Goal: Find specific page/section: Find specific page/section

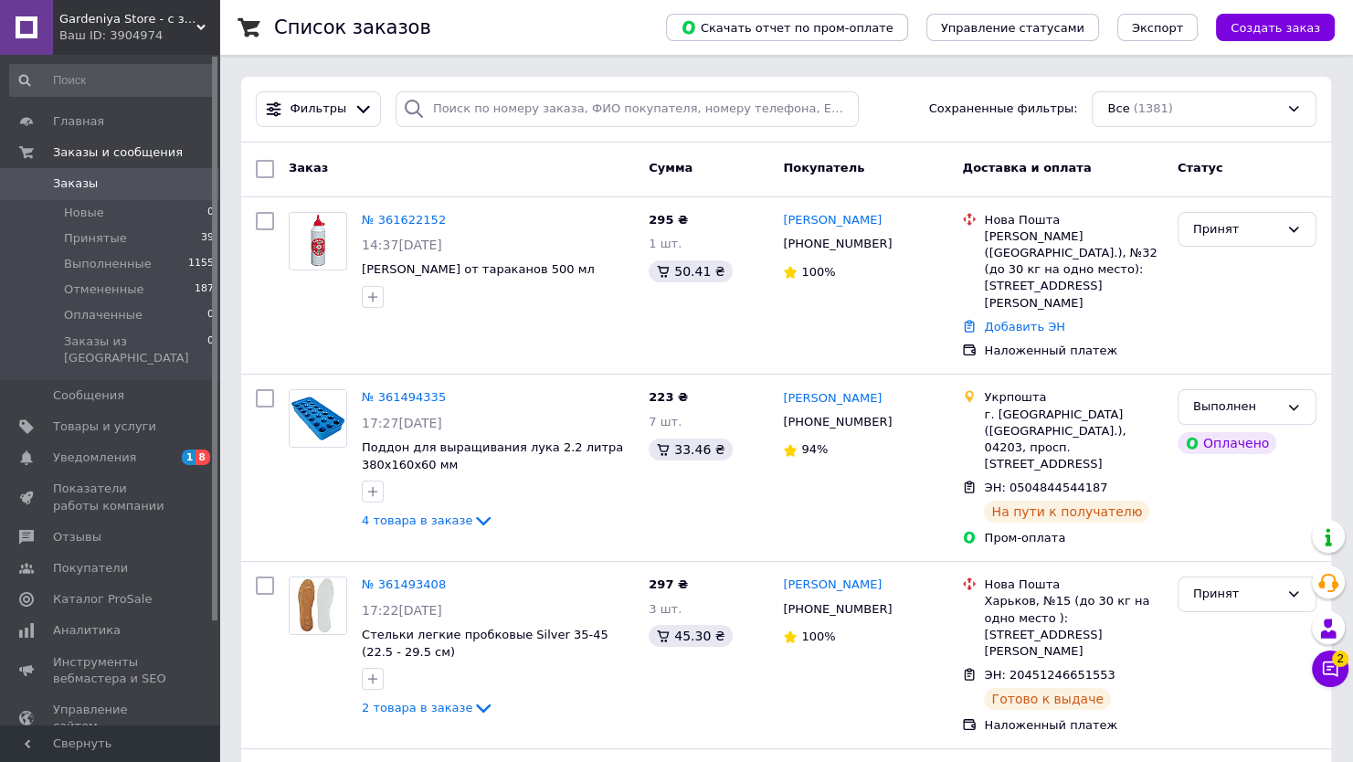
click at [89, 29] on div "Ваш ID: 3904974" at bounding box center [139, 35] width 160 height 16
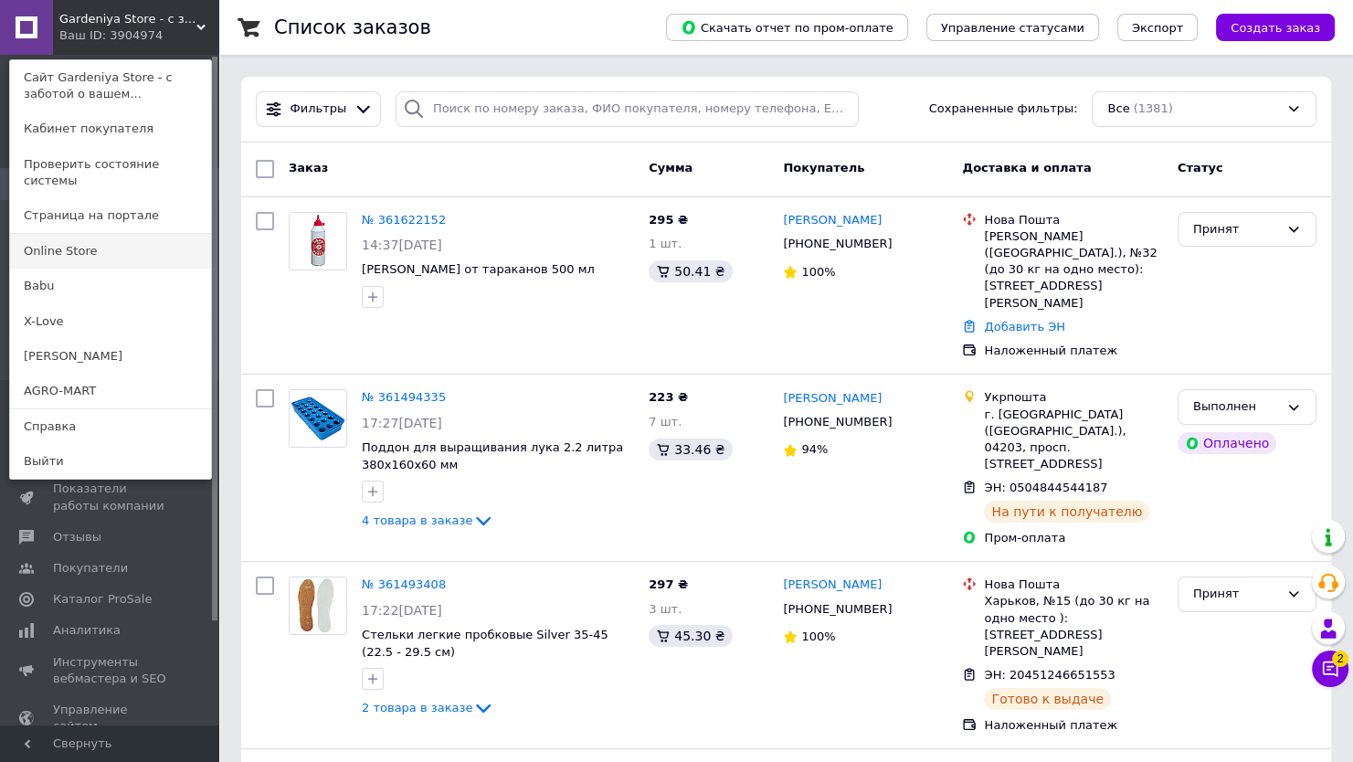
click at [87, 234] on link "Online Store" at bounding box center [110, 251] width 201 height 35
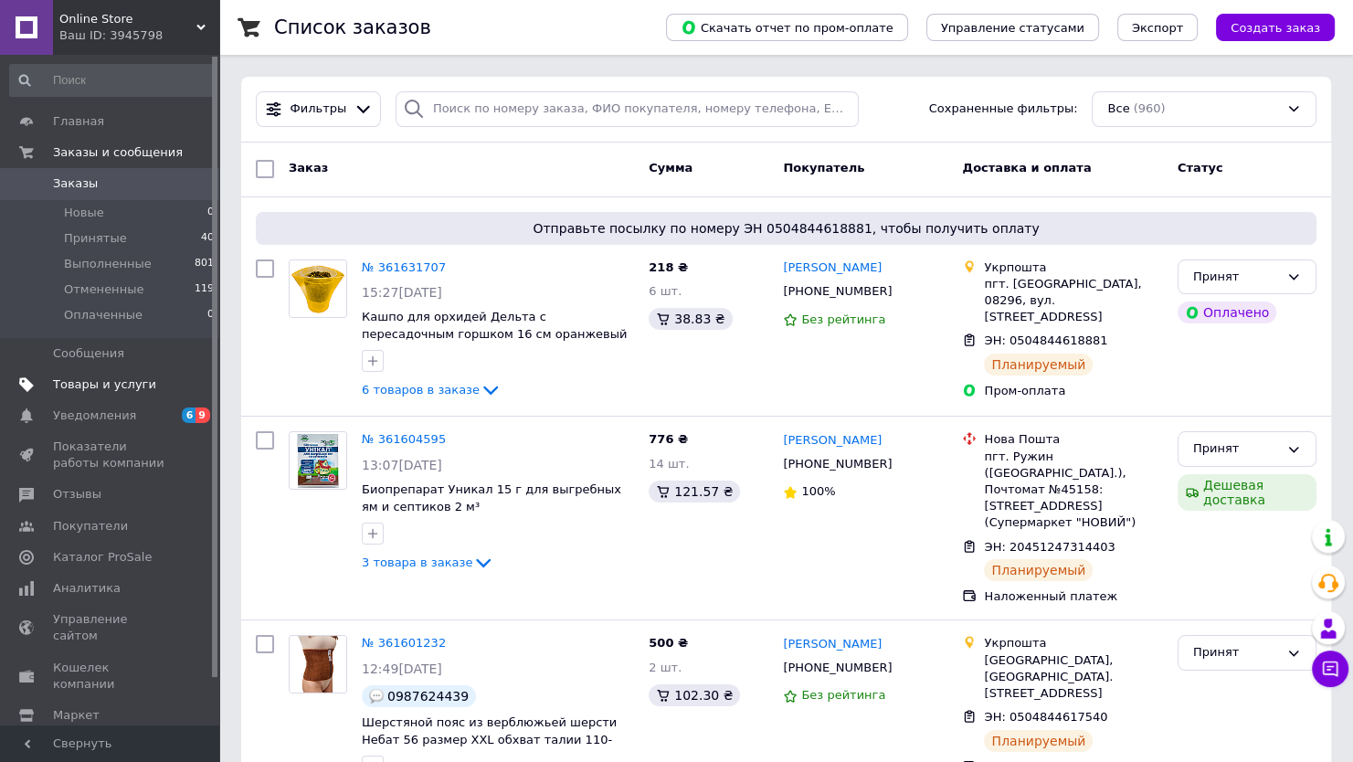
click at [63, 386] on span "Товары и услуги" at bounding box center [104, 384] width 103 height 16
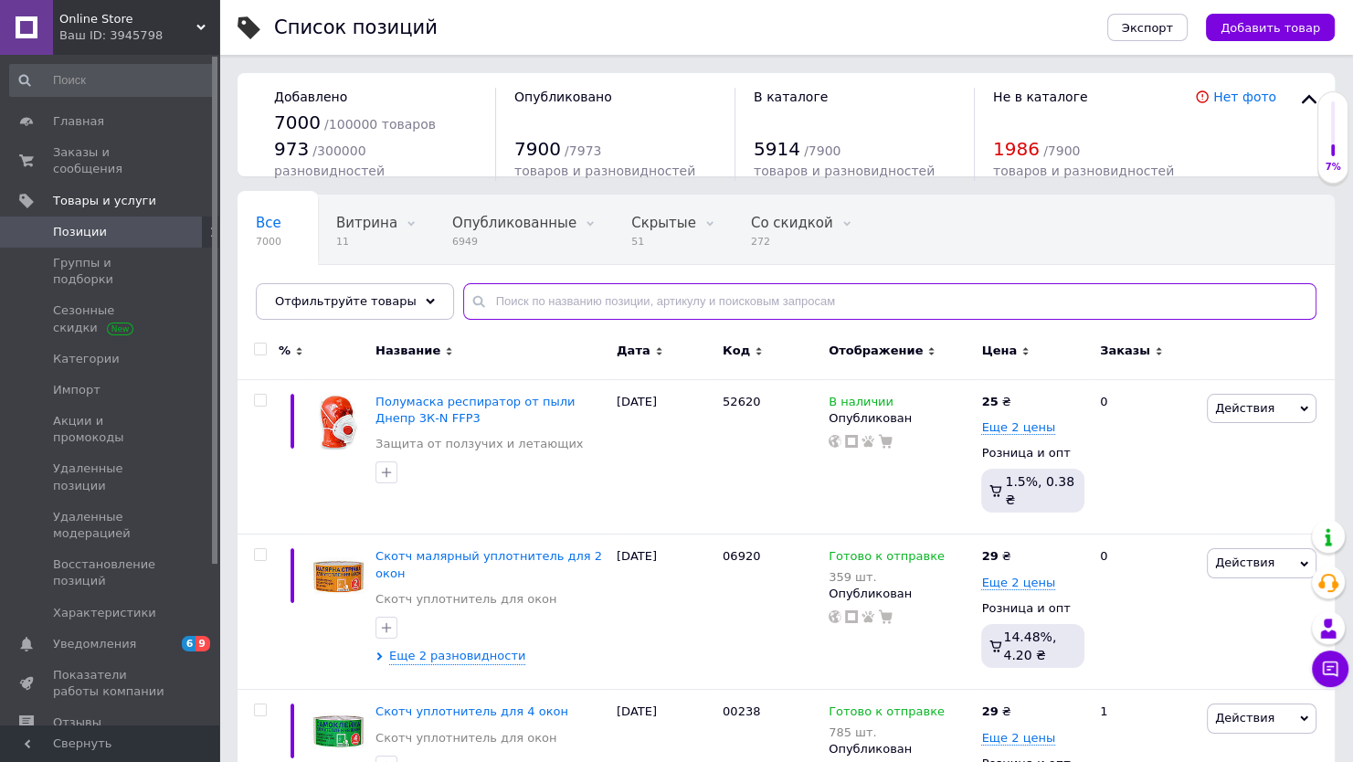
click at [500, 306] on input "text" at bounding box center [889, 301] width 853 height 37
type input "31968"
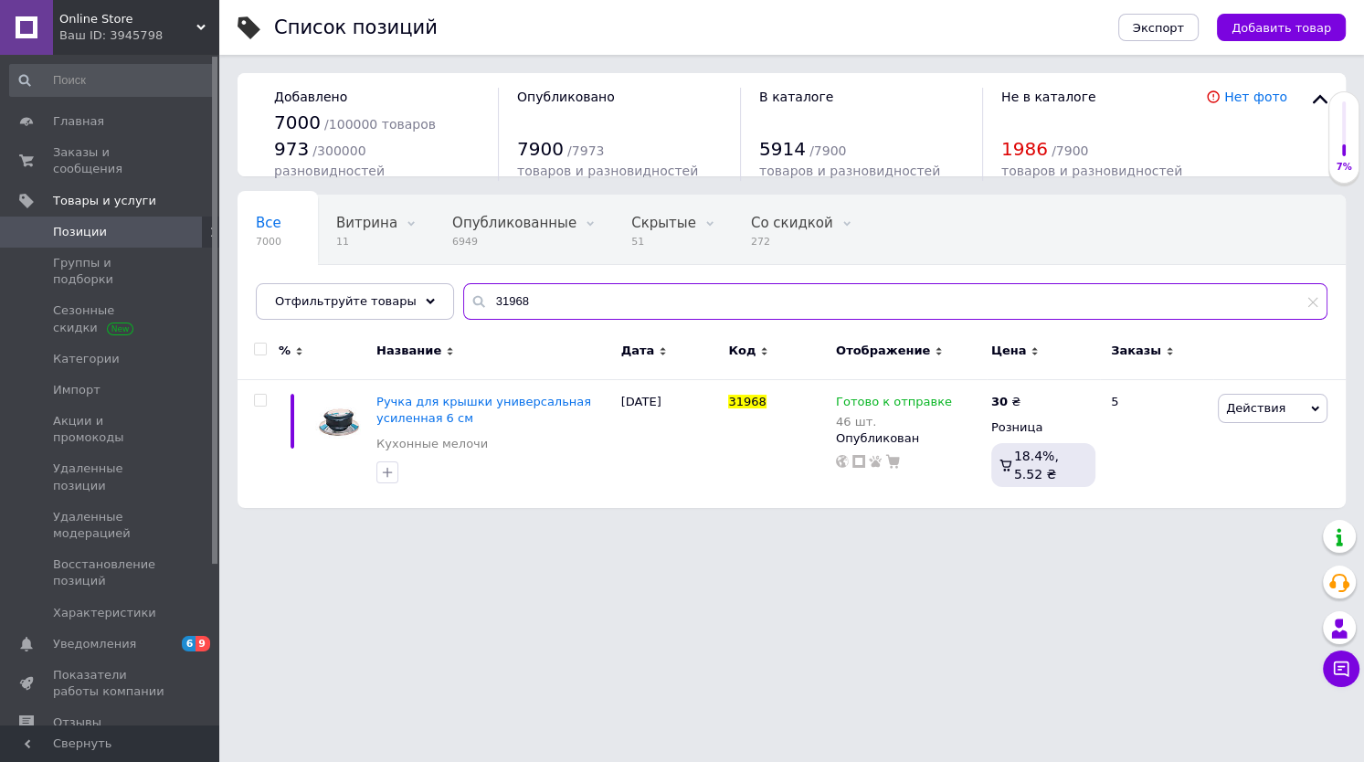
drag, startPoint x: 545, startPoint y: 303, endPoint x: 432, endPoint y: 303, distance: 113.3
click at [432, 303] on div "Все 7000 Витрина 11 Удалить Редактировать Опубликованные 6949 Удалить Редактиро…" at bounding box center [791, 257] width 1108 height 125
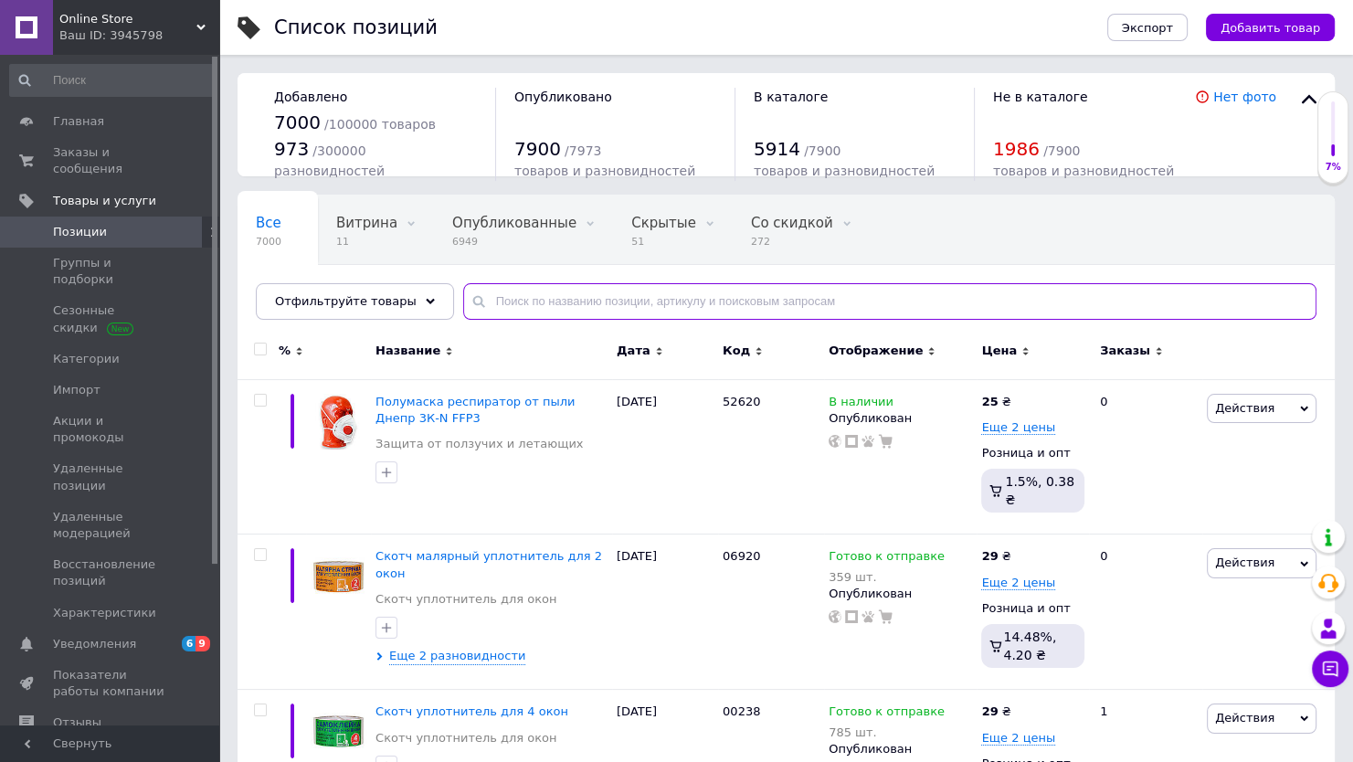
click at [502, 300] on input "text" at bounding box center [889, 301] width 853 height 37
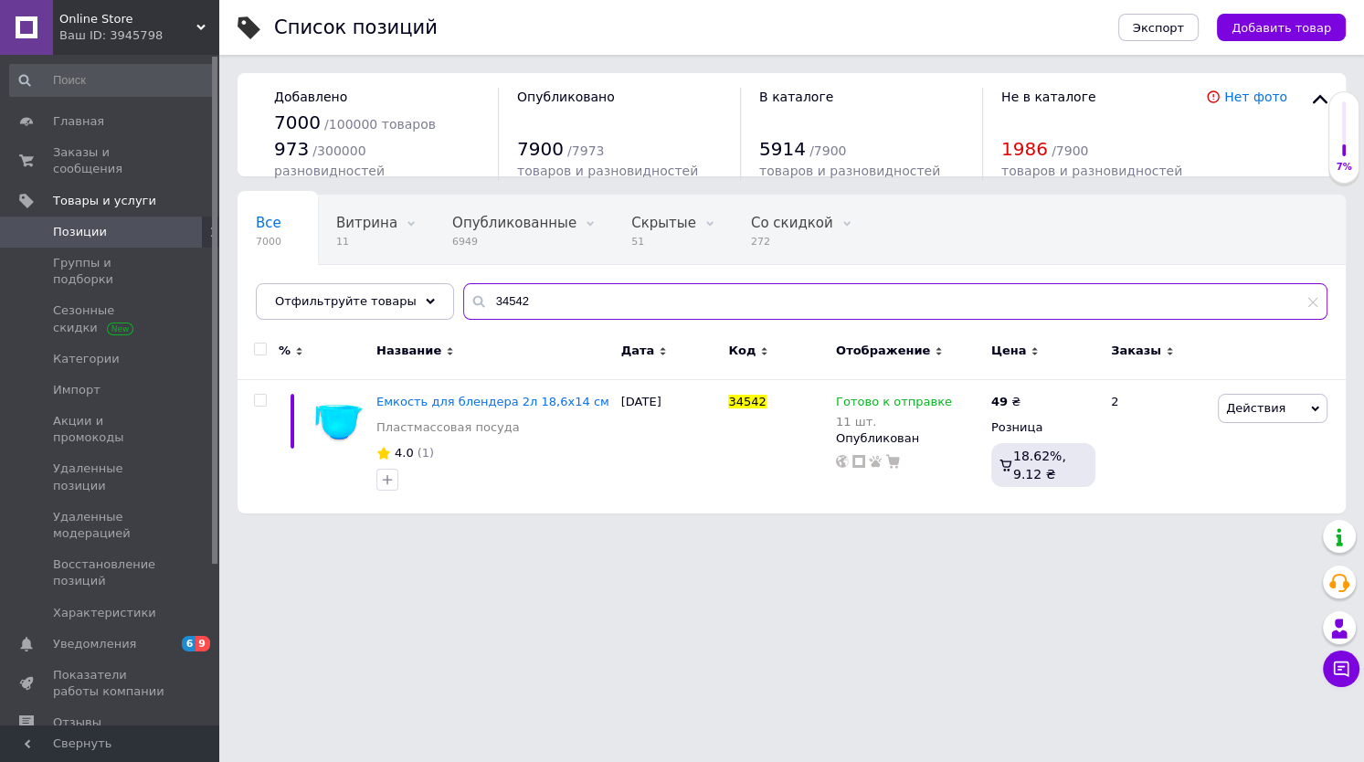
drag, startPoint x: 490, startPoint y: 300, endPoint x: 519, endPoint y: 306, distance: 29.0
click at [519, 306] on input "34542" at bounding box center [895, 301] width 864 height 37
type input "34539"
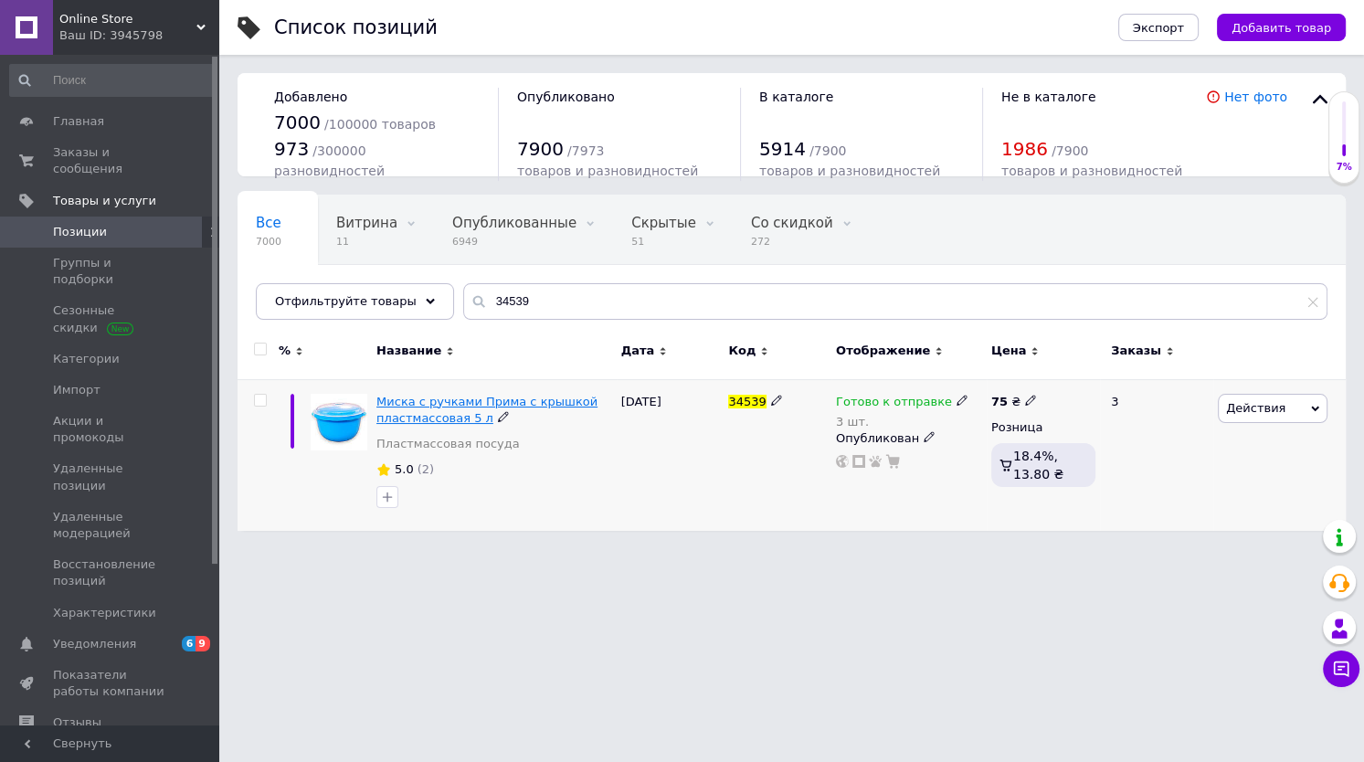
click at [492, 403] on span "Миска с ручками Прима с крышкой пластмассовая 5 л" at bounding box center [486, 410] width 221 height 30
